Goal: Information Seeking & Learning: Learn about a topic

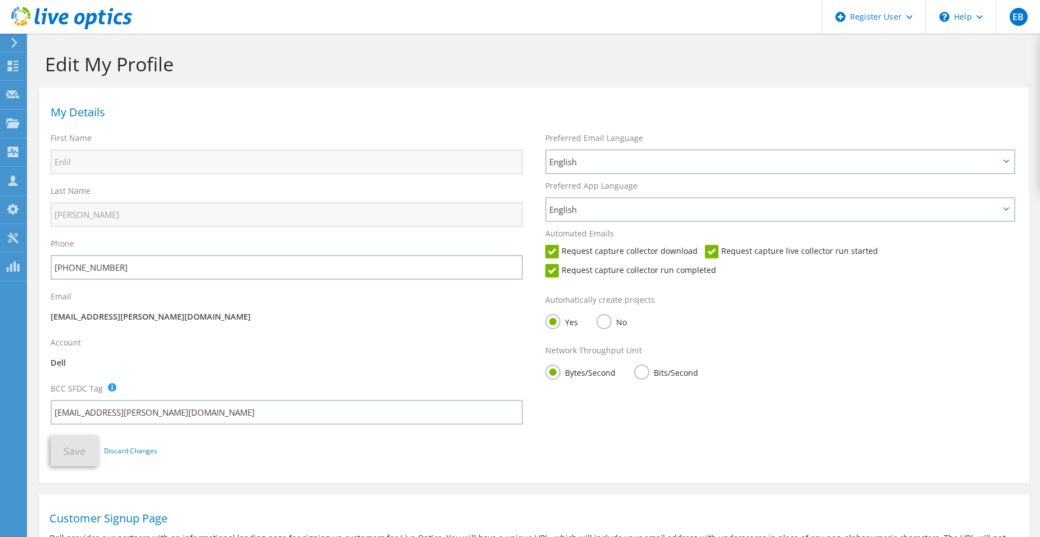
click at [13, 42] on icon at bounding box center [14, 43] width 8 height 10
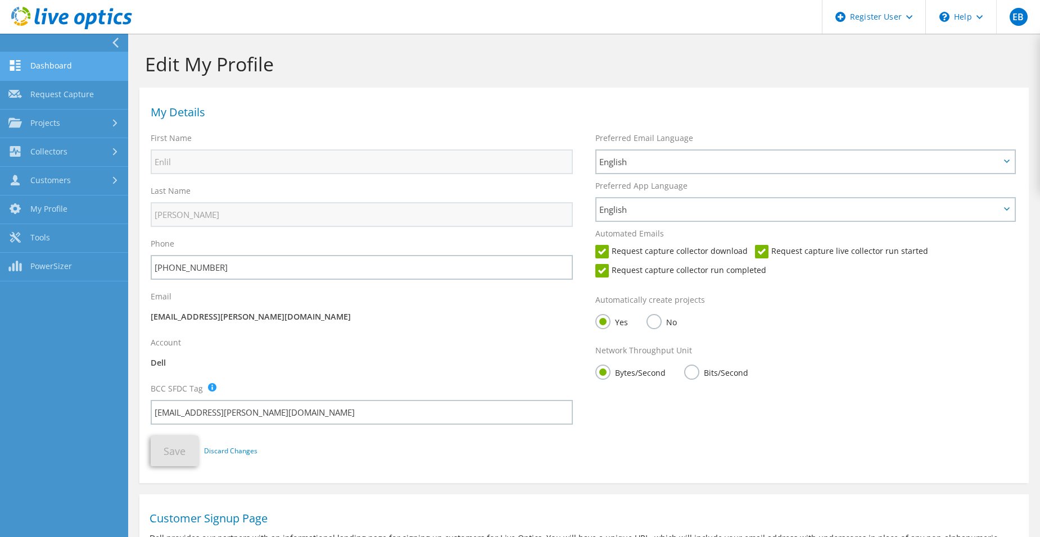
click at [60, 69] on link "Dashboard" at bounding box center [64, 66] width 128 height 29
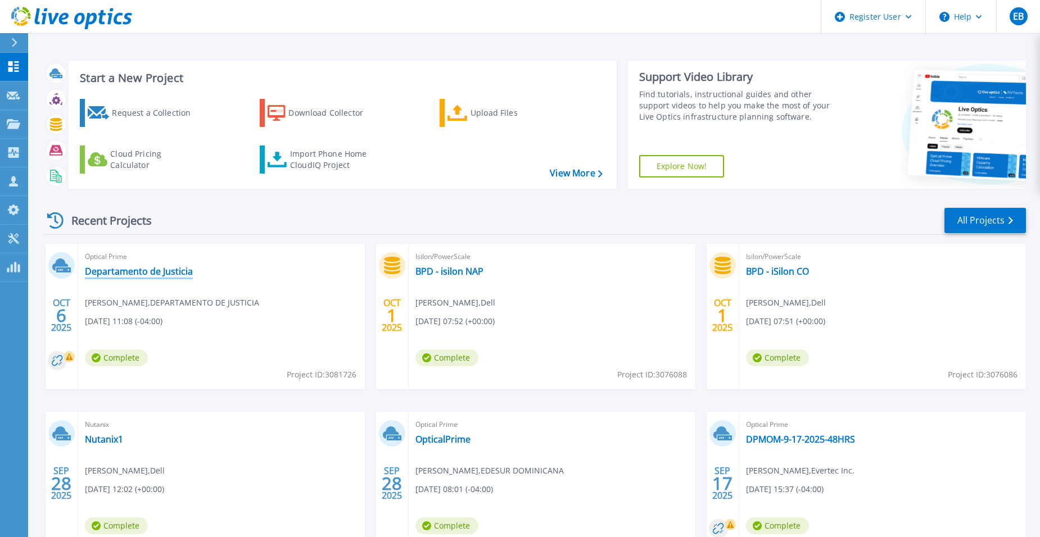
click at [124, 269] on link "Departamento de Justicia" at bounding box center [139, 271] width 108 height 11
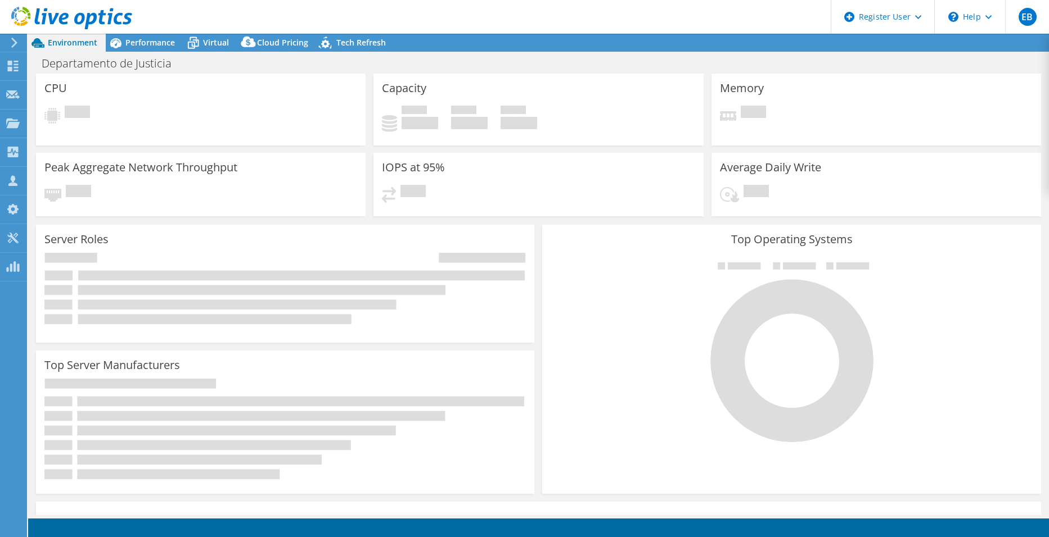
select select "USD"
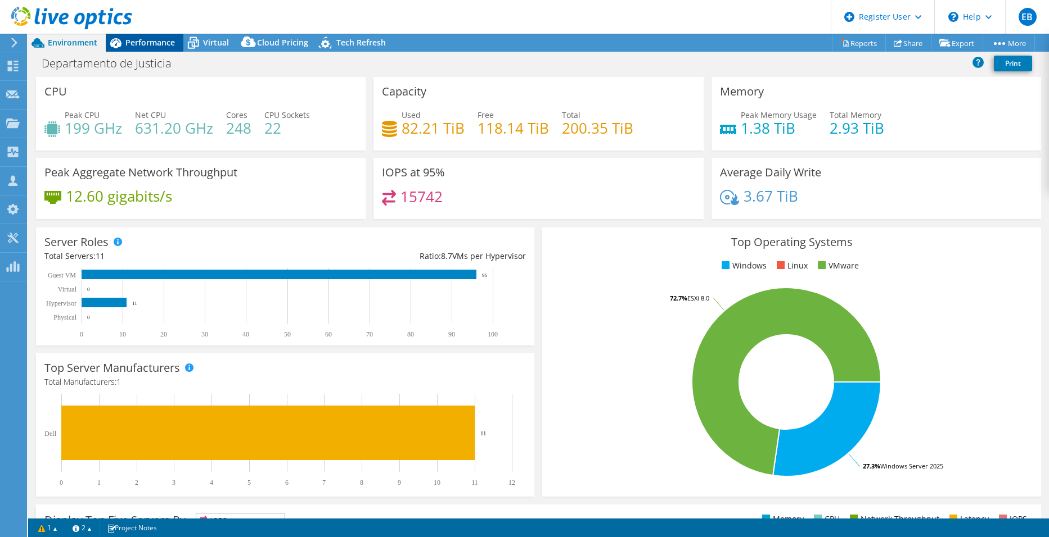
click at [139, 42] on span "Performance" at bounding box center [149, 42] width 49 height 11
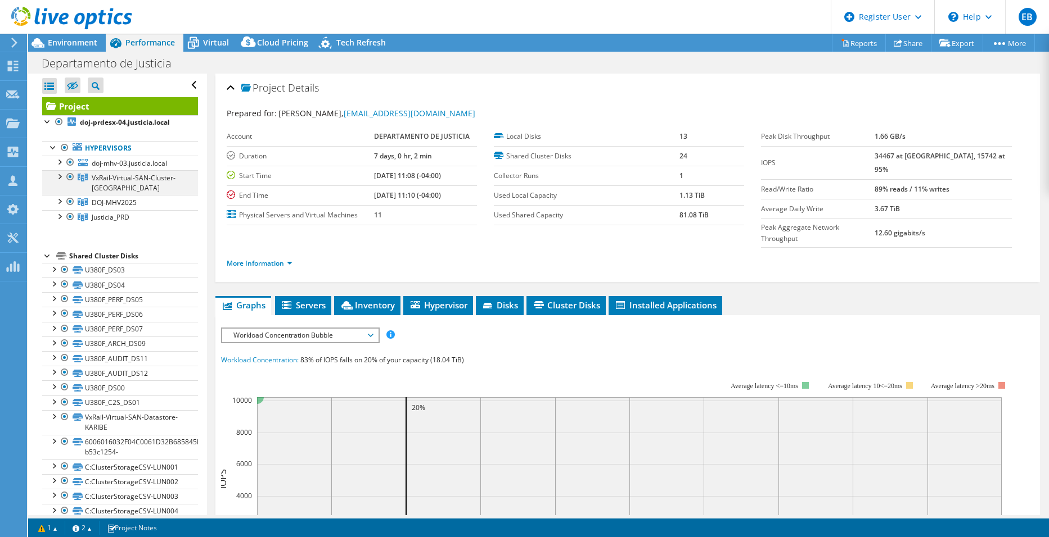
click at [60, 178] on div at bounding box center [58, 175] width 11 height 11
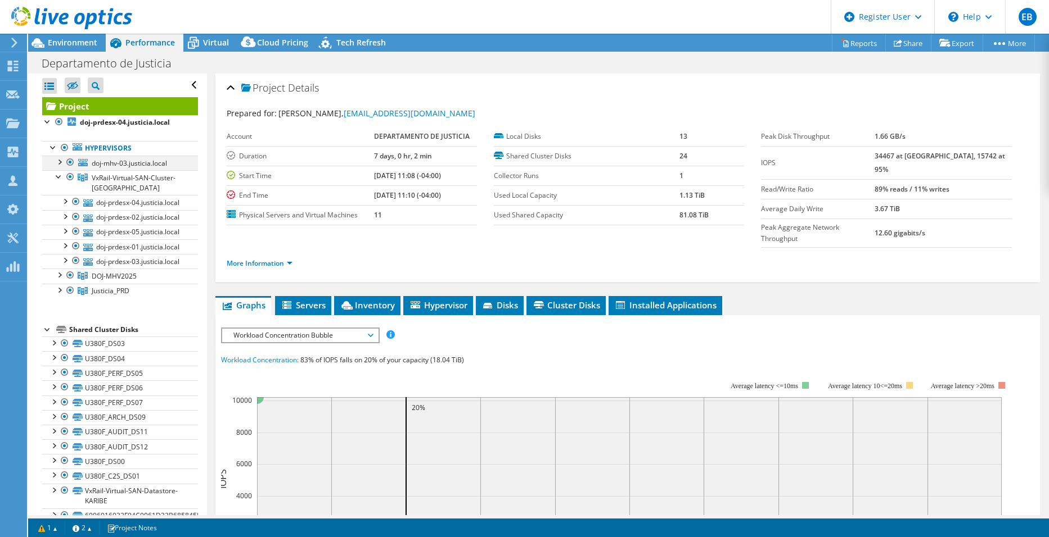
click at [60, 162] on div at bounding box center [58, 161] width 11 height 11
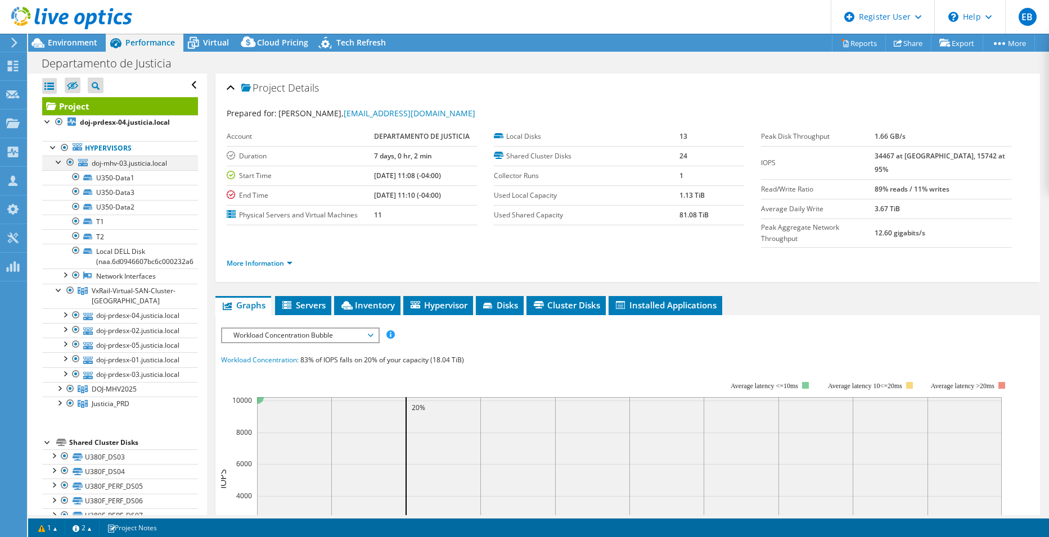
click at [59, 162] on div at bounding box center [58, 161] width 11 height 11
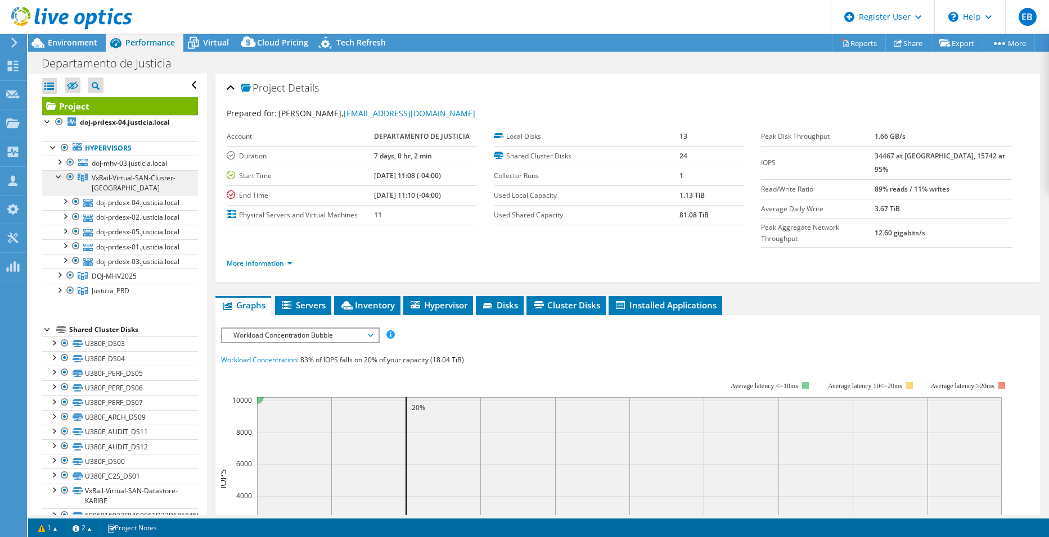
click at [52, 175] on link "VxRail-Virtual-SAN-Cluster-KARIBE" at bounding box center [120, 182] width 156 height 25
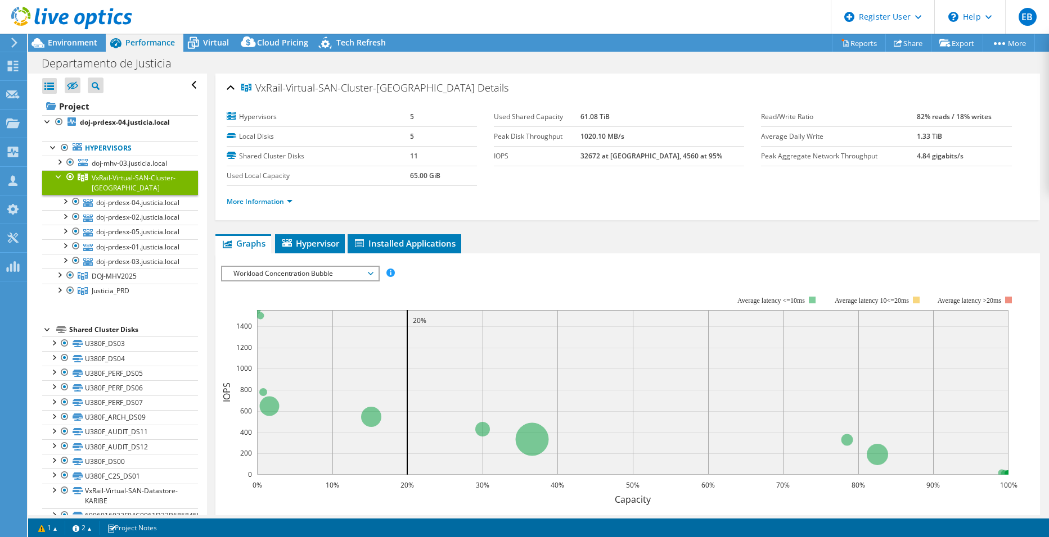
click at [56, 179] on div at bounding box center [58, 175] width 11 height 11
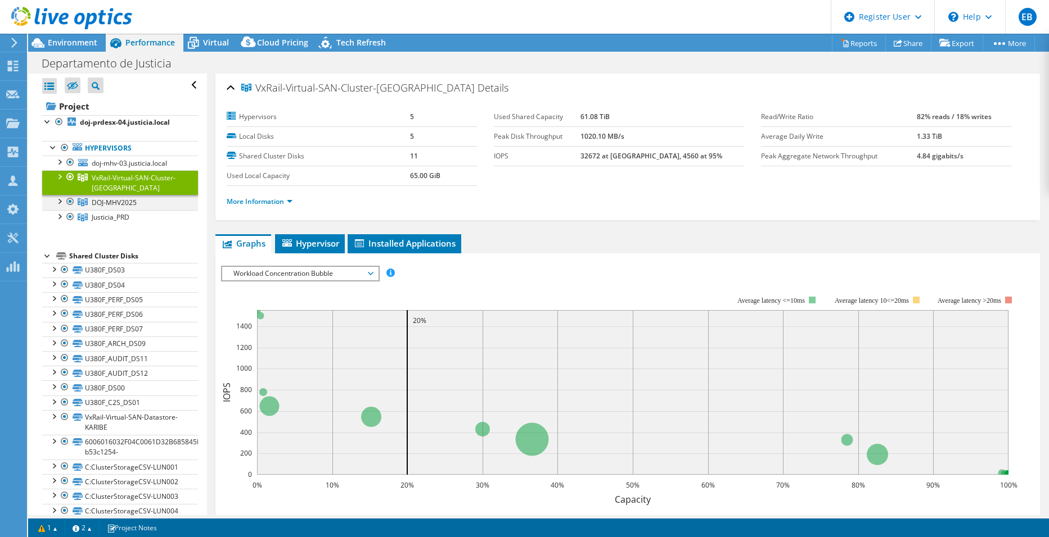
click at [60, 198] on div at bounding box center [58, 200] width 11 height 11
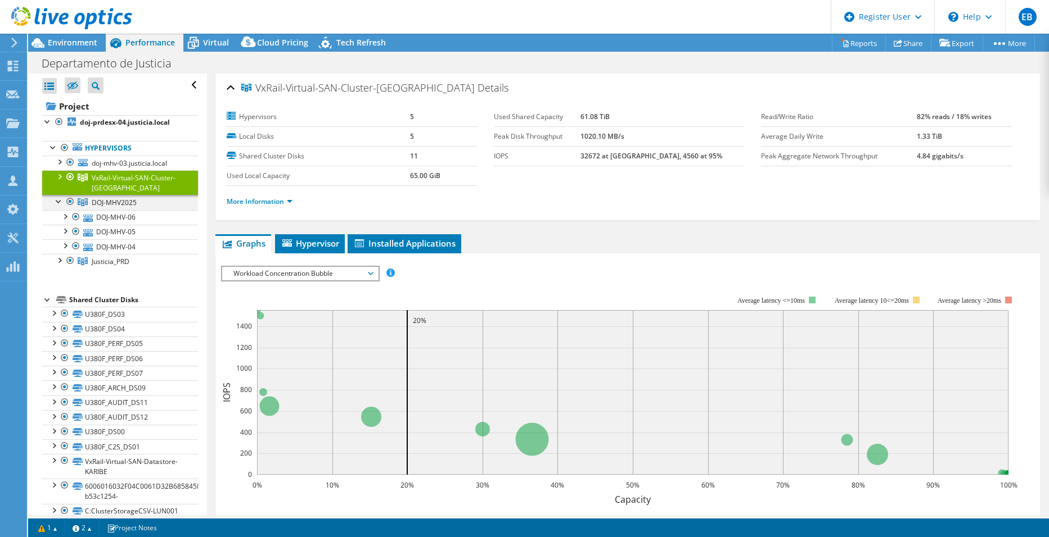
click at [60, 198] on div at bounding box center [58, 200] width 11 height 11
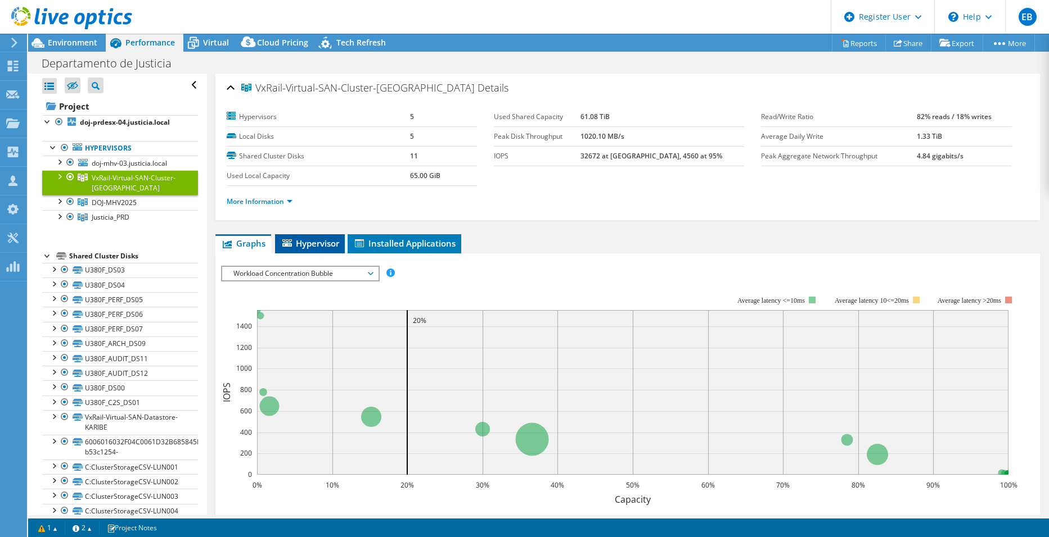
click at [320, 243] on span "Hypervisor" at bounding box center [310, 243] width 58 height 11
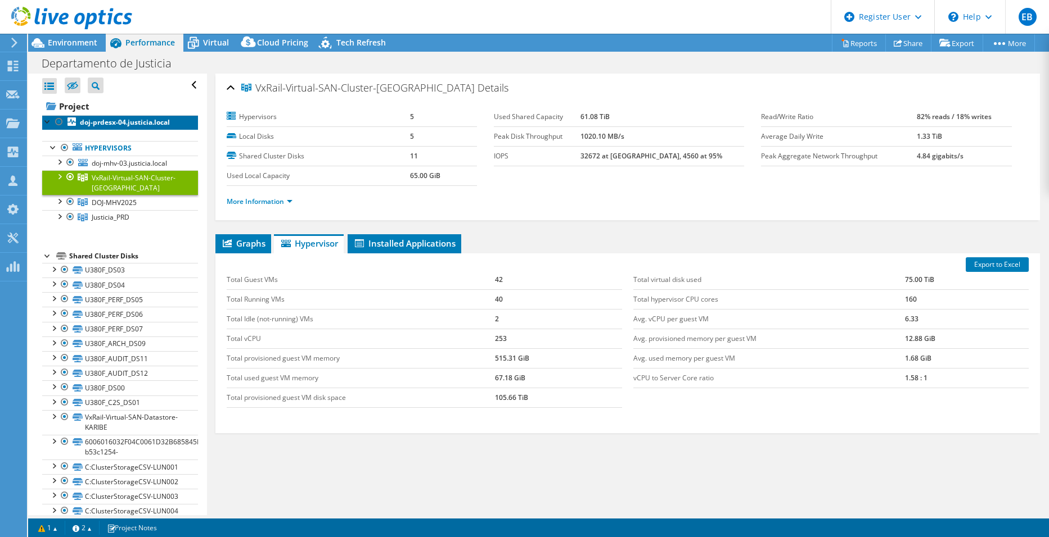
click at [100, 121] on b "doj-prdesx-04.justicia.local" at bounding box center [125, 123] width 90 height 10
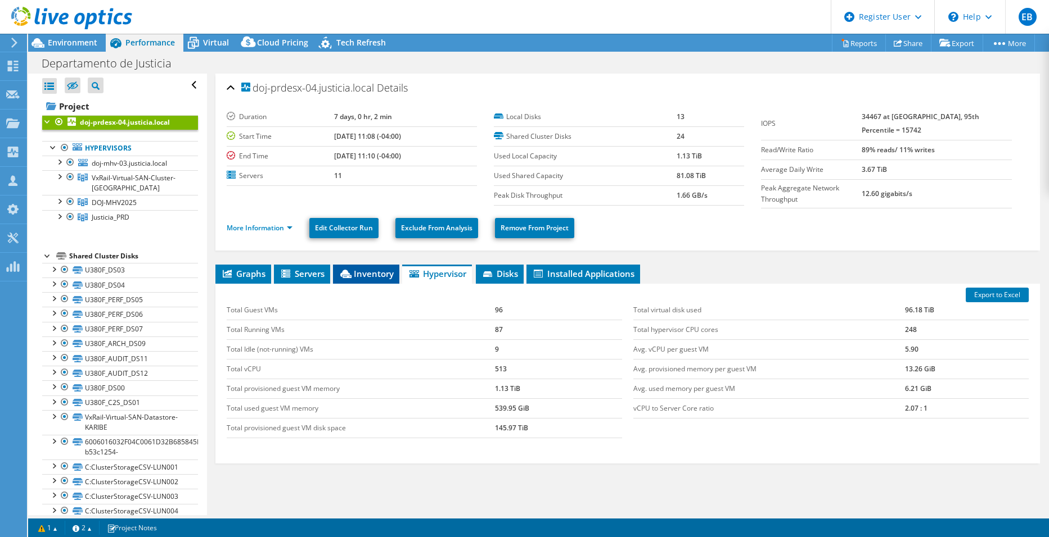
click at [374, 273] on span "Inventory" at bounding box center [365, 273] width 55 height 11
